Goal: Task Accomplishment & Management: Use online tool/utility

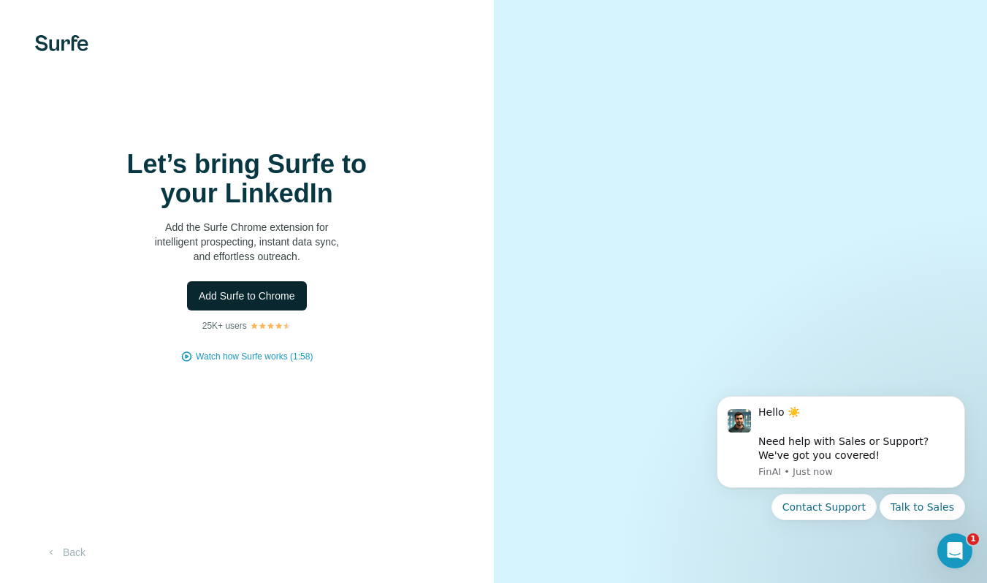
click at [254, 295] on span "Add Surfe to Chrome" at bounding box center [247, 296] width 96 height 15
click at [274, 295] on span "Add Surfe to Chrome" at bounding box center [247, 296] width 96 height 15
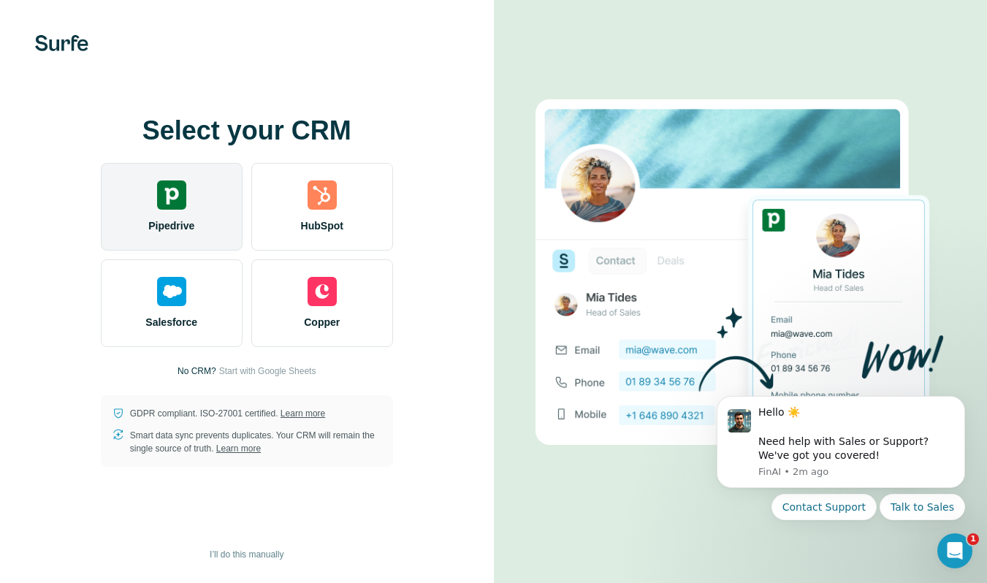
click at [180, 198] on img at bounding box center [171, 195] width 29 height 29
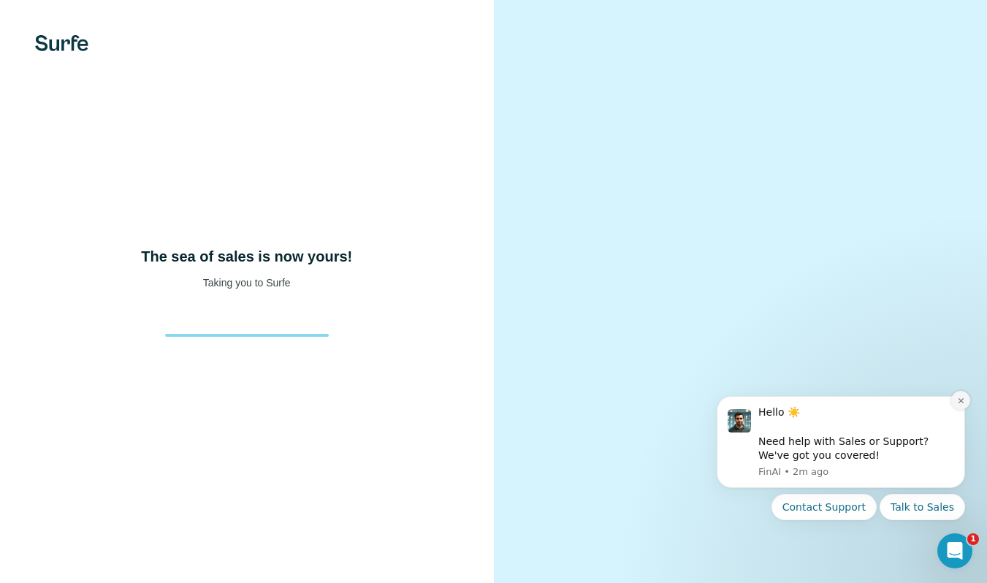
click at [963, 398] on icon "Dismiss notification" at bounding box center [961, 401] width 8 height 8
